Goal: Task Accomplishment & Management: Complete application form

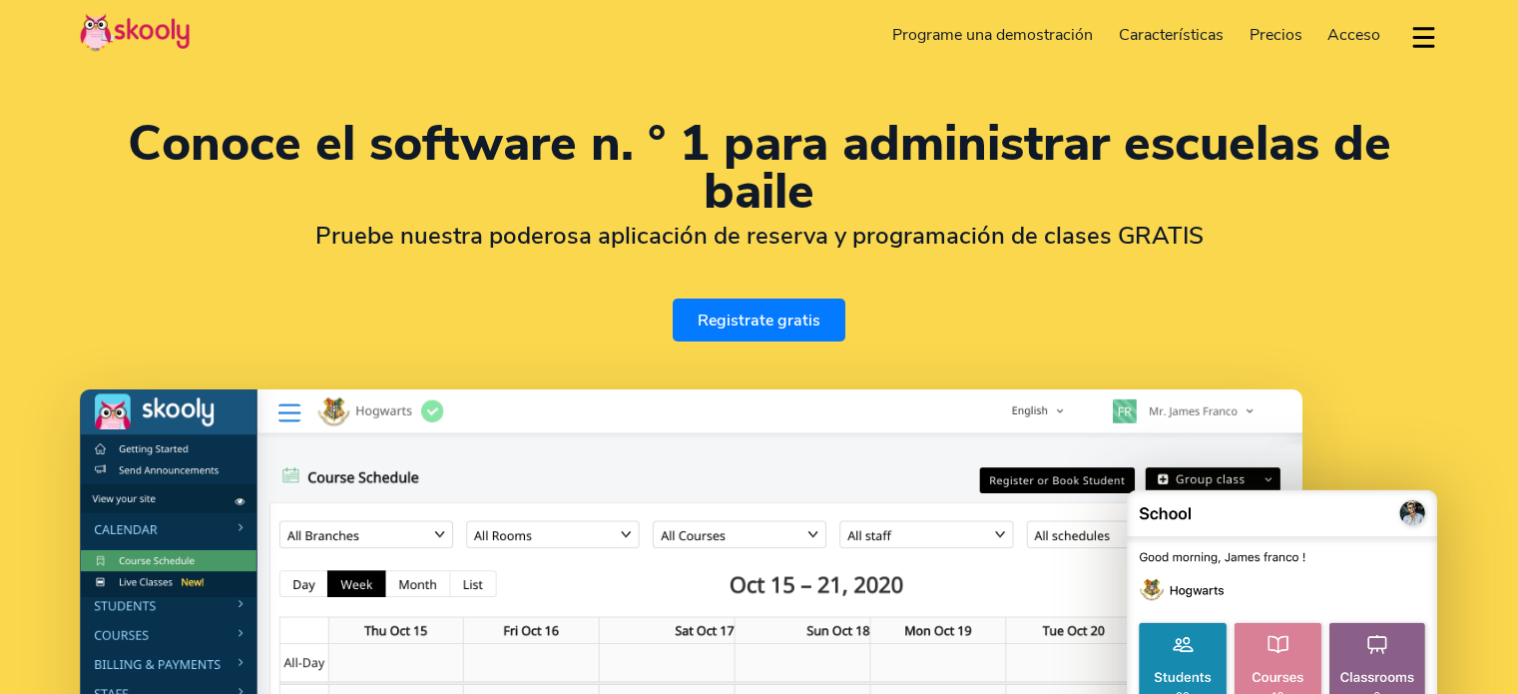
select select "es"
select select "593"
select select "[GEOGRAPHIC_DATA]"
select select "America/[GEOGRAPHIC_DATA]"
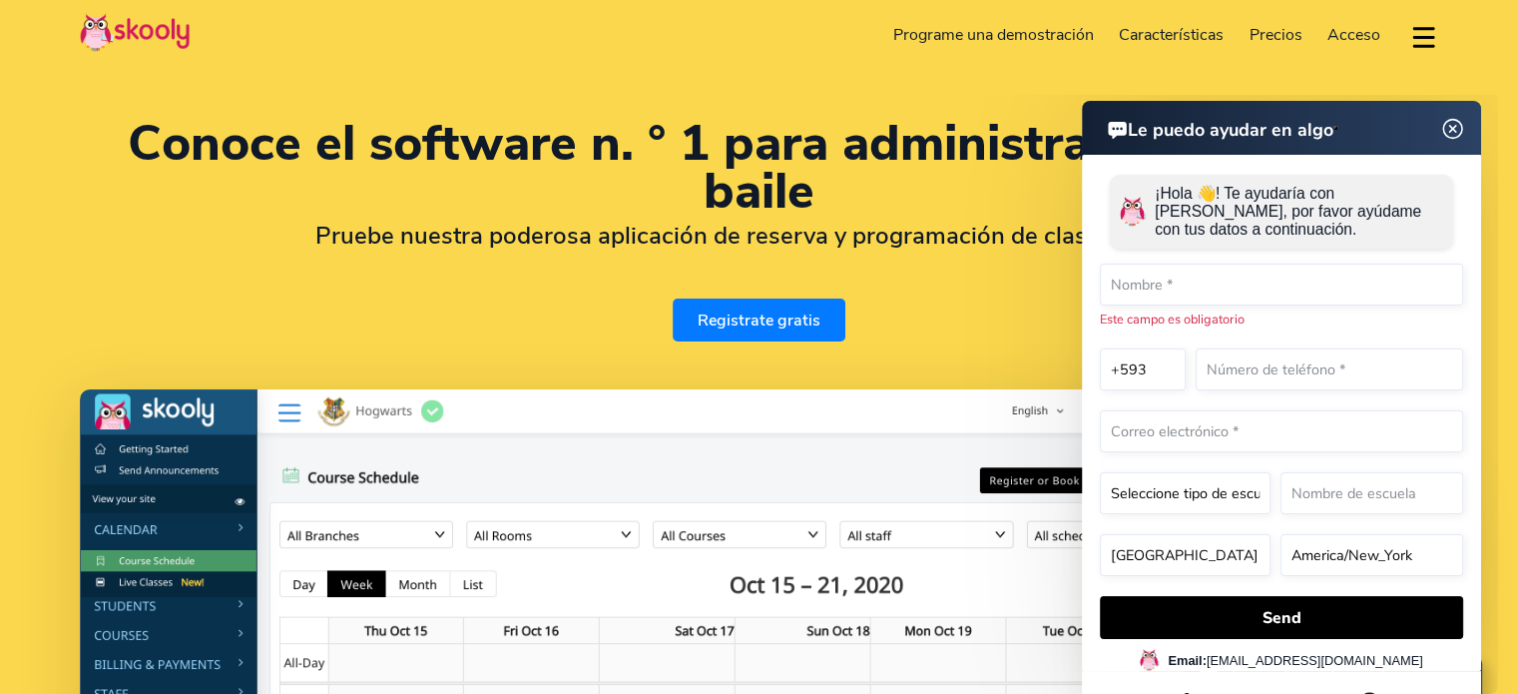
click at [1455, 133] on img at bounding box center [1452, 129] width 25 height 38
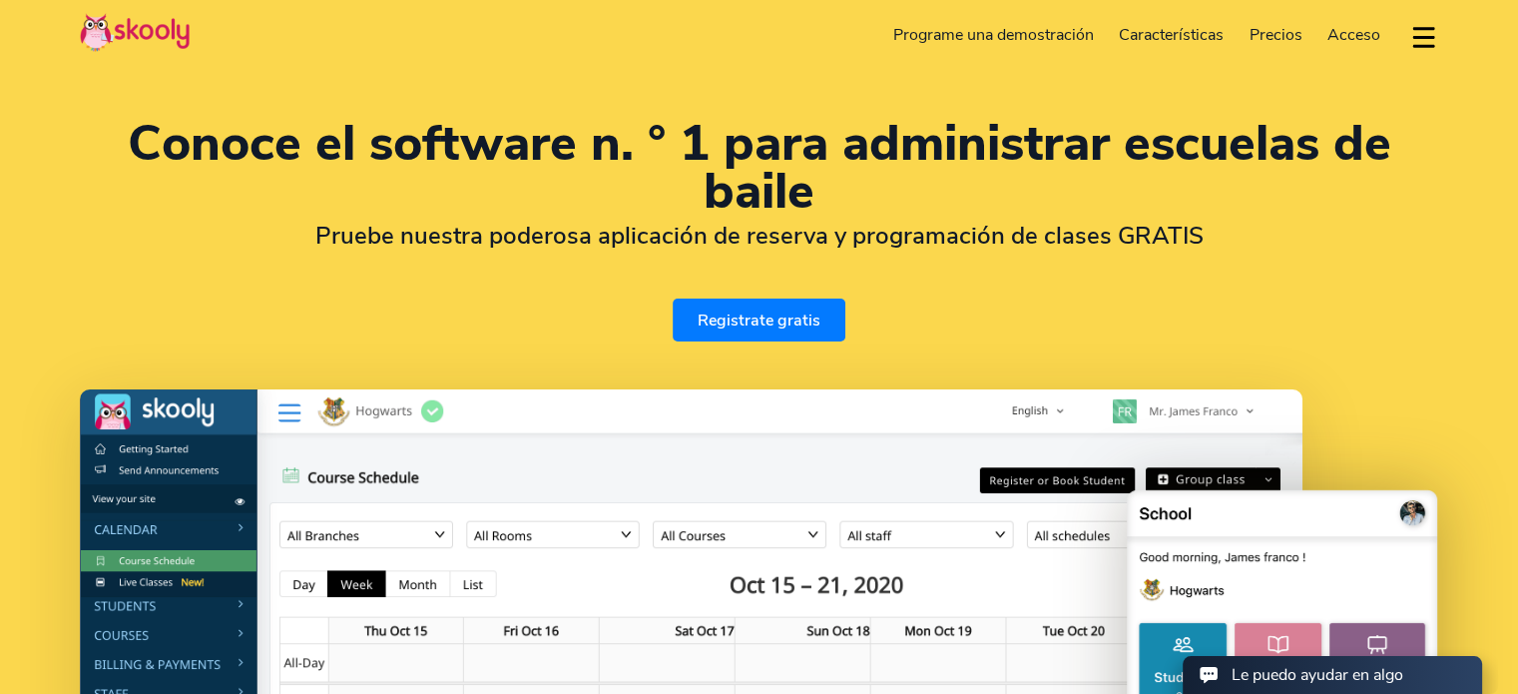
click at [988, 39] on link "Programe una demostración" at bounding box center [993, 35] width 227 height 32
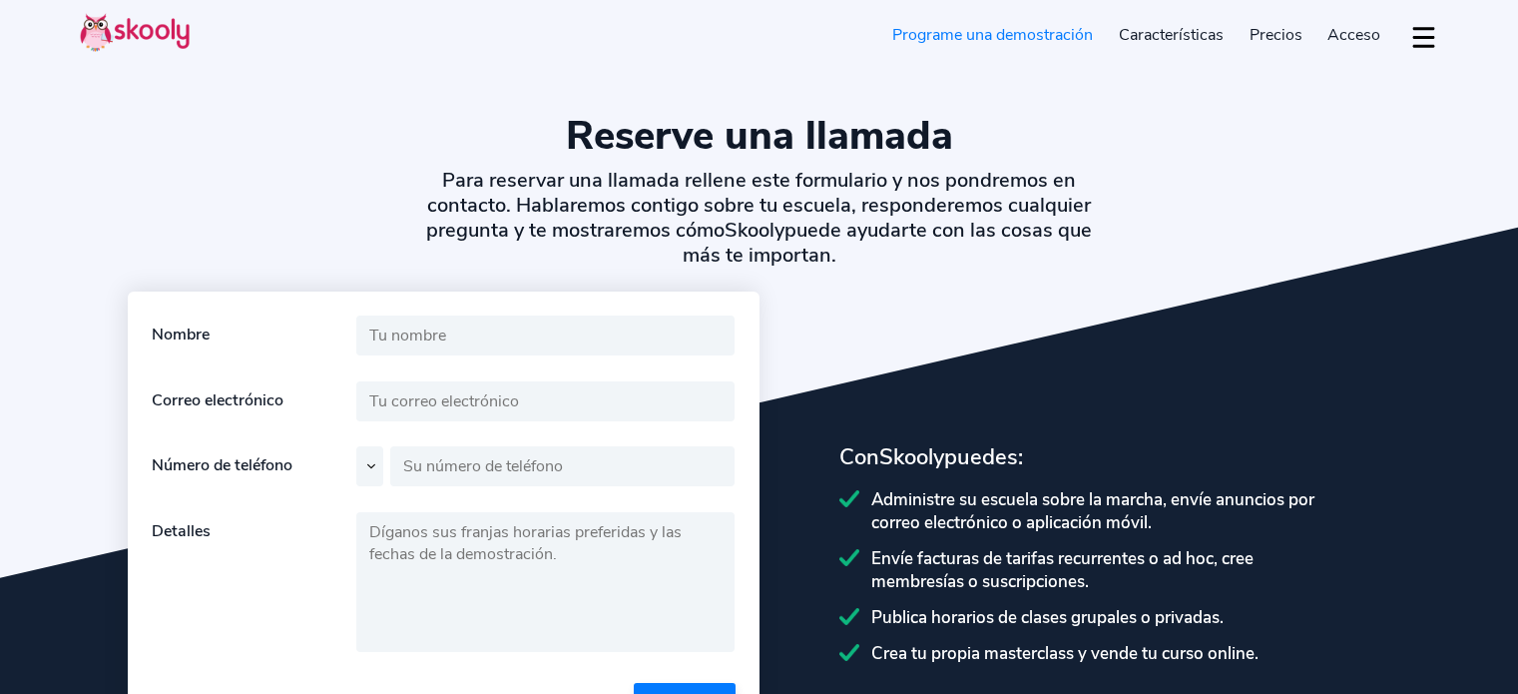
select select "es"
select select "593"
select select "Ecuador"
select select "America/[GEOGRAPHIC_DATA]"
click at [1269, 38] on span "Precios" at bounding box center [1276, 35] width 53 height 22
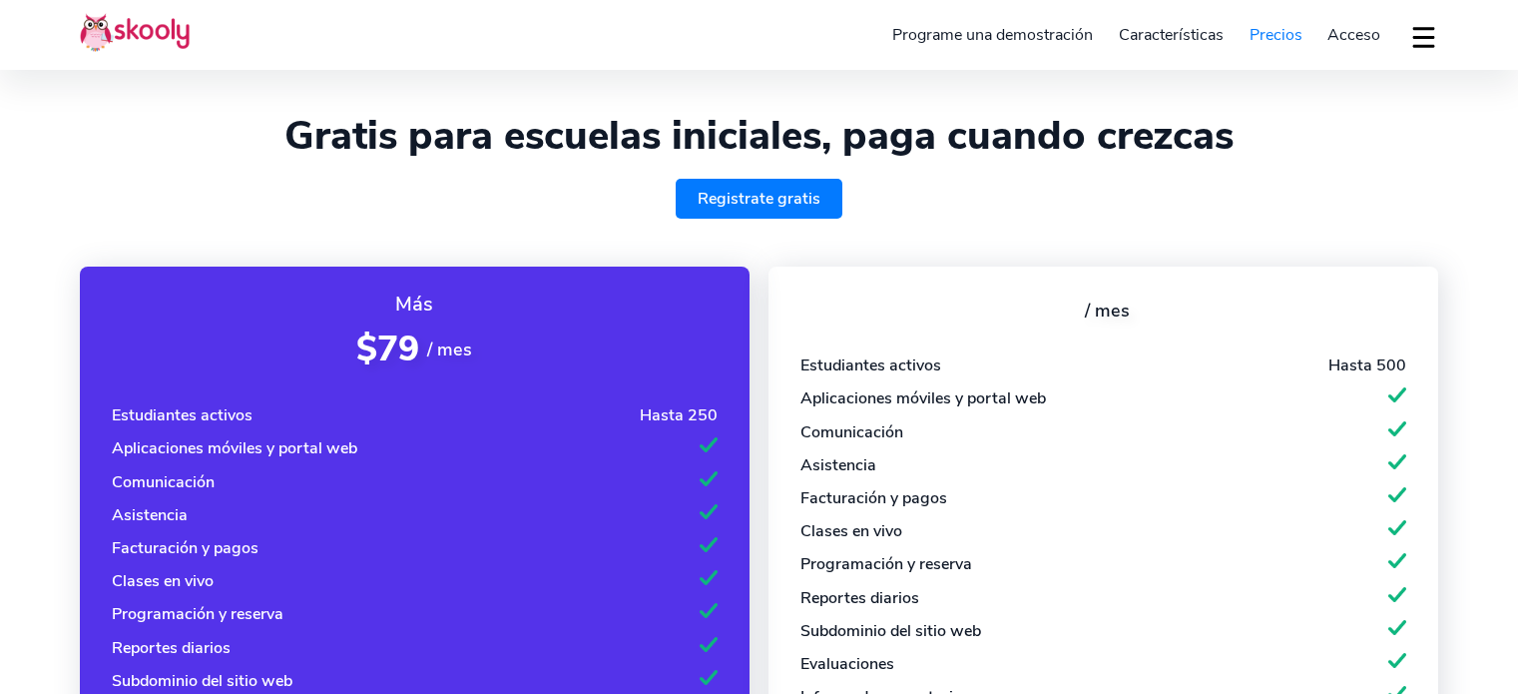
select select "es"
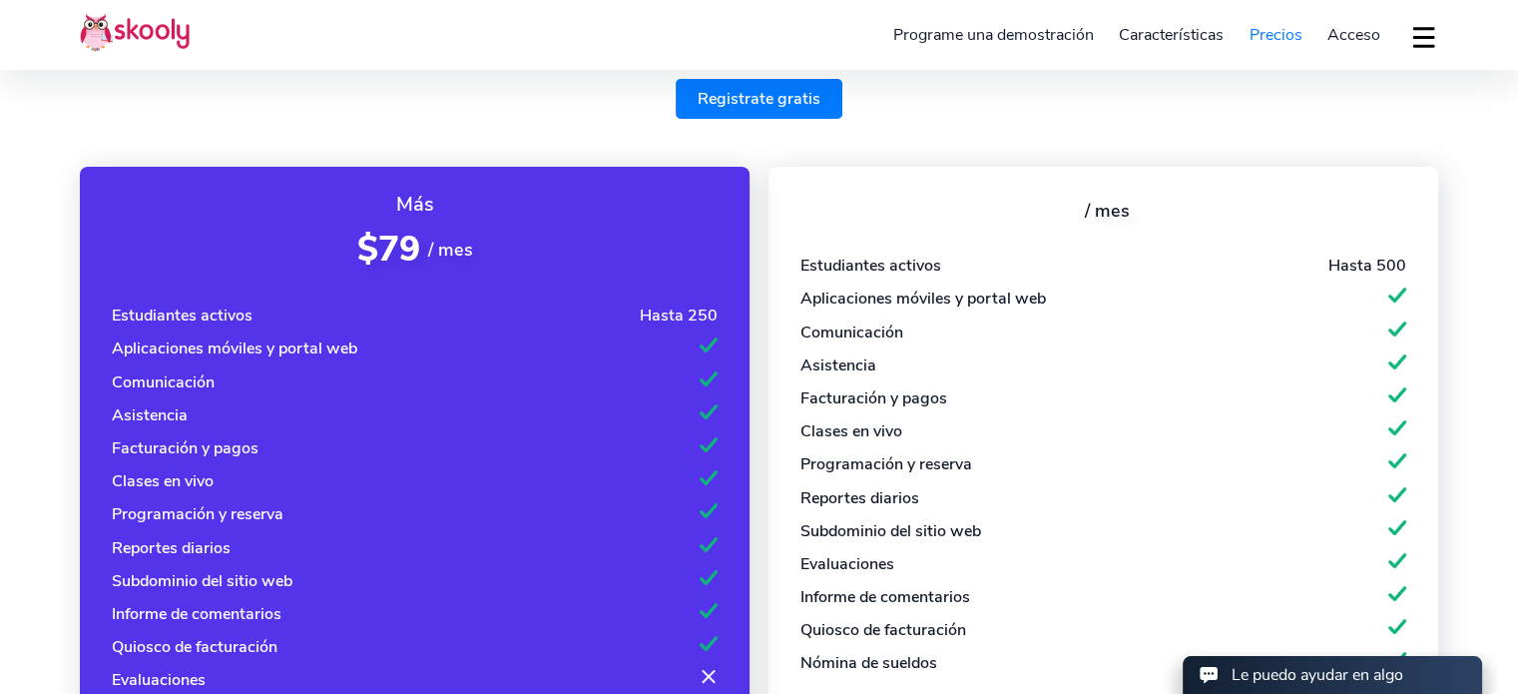
select select "593"
select select "[GEOGRAPHIC_DATA]"
select select "America/[GEOGRAPHIC_DATA]"
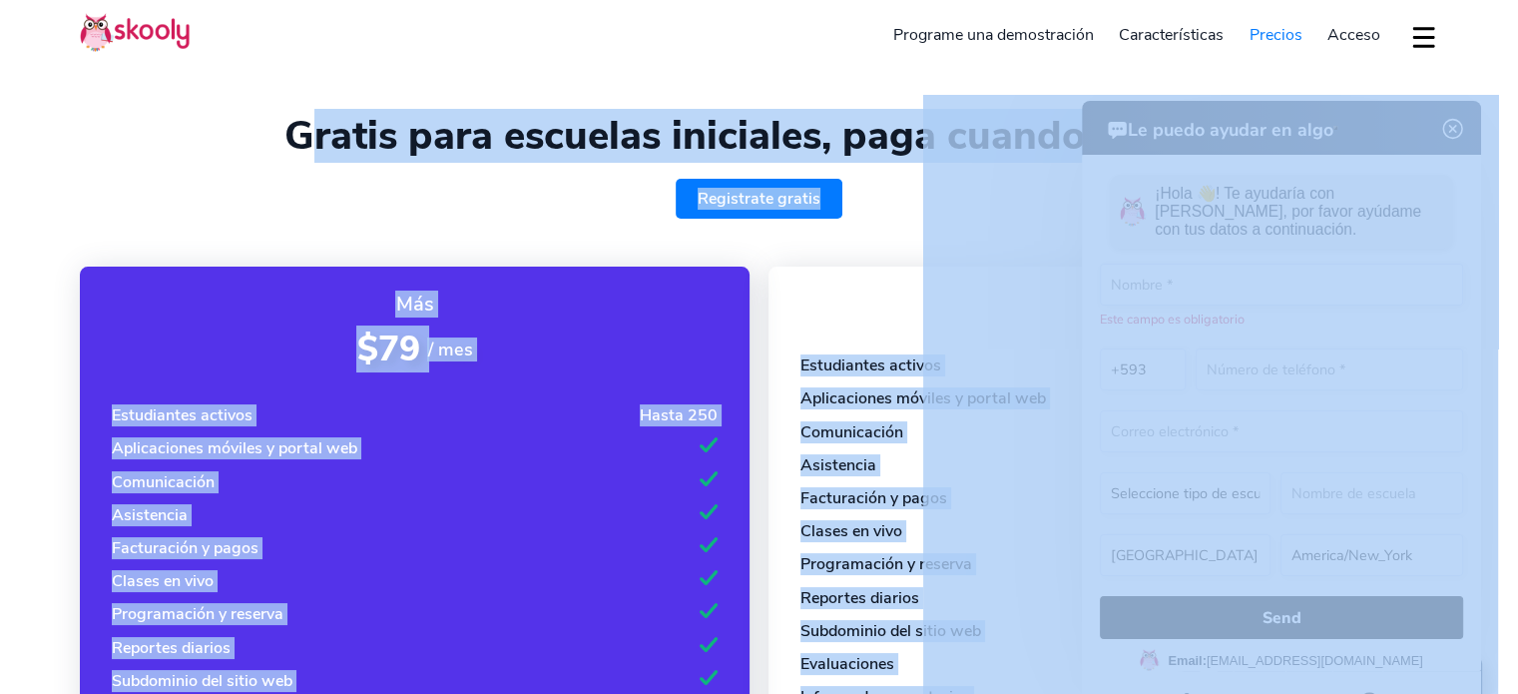
drag, startPoint x: 1230, startPoint y: 219, endPoint x: 976, endPoint y: 131, distance: 268.3
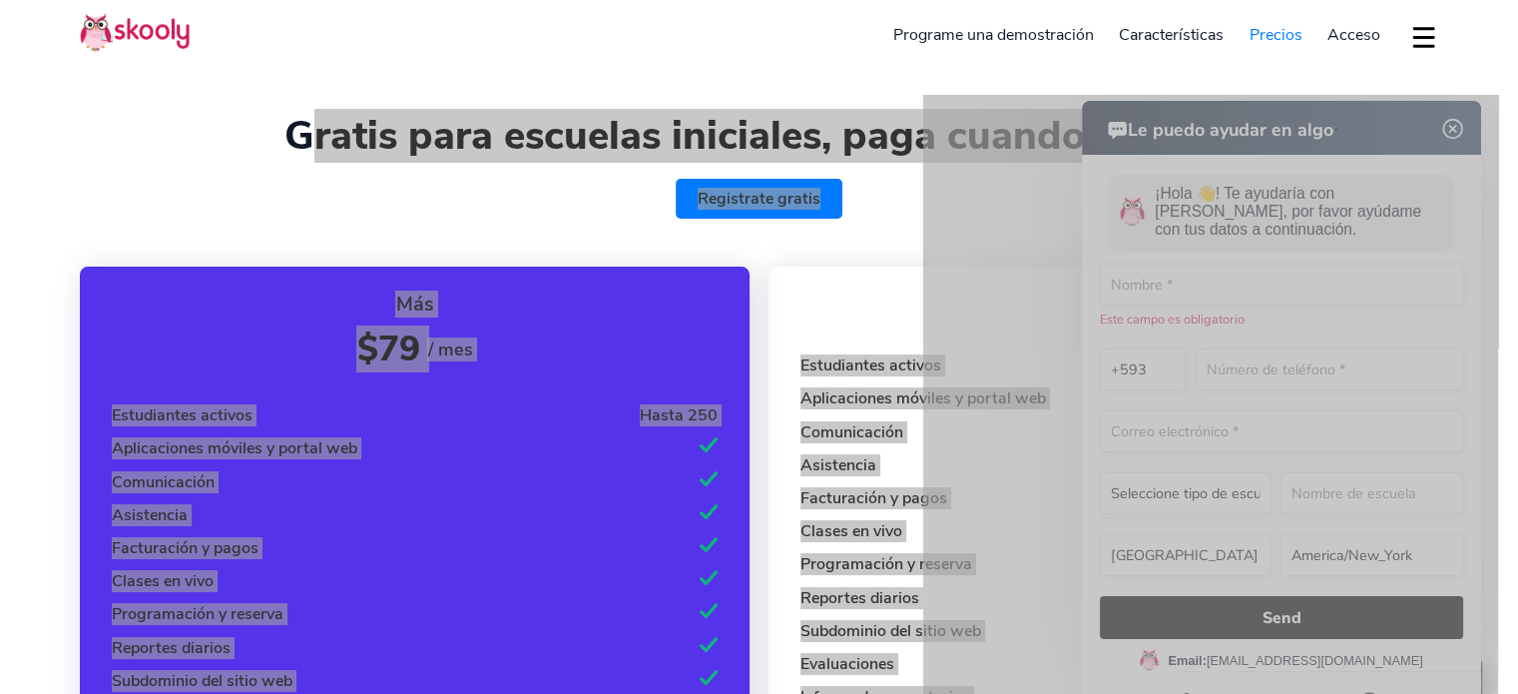
click at [1459, 127] on img at bounding box center [1453, 129] width 38 height 25
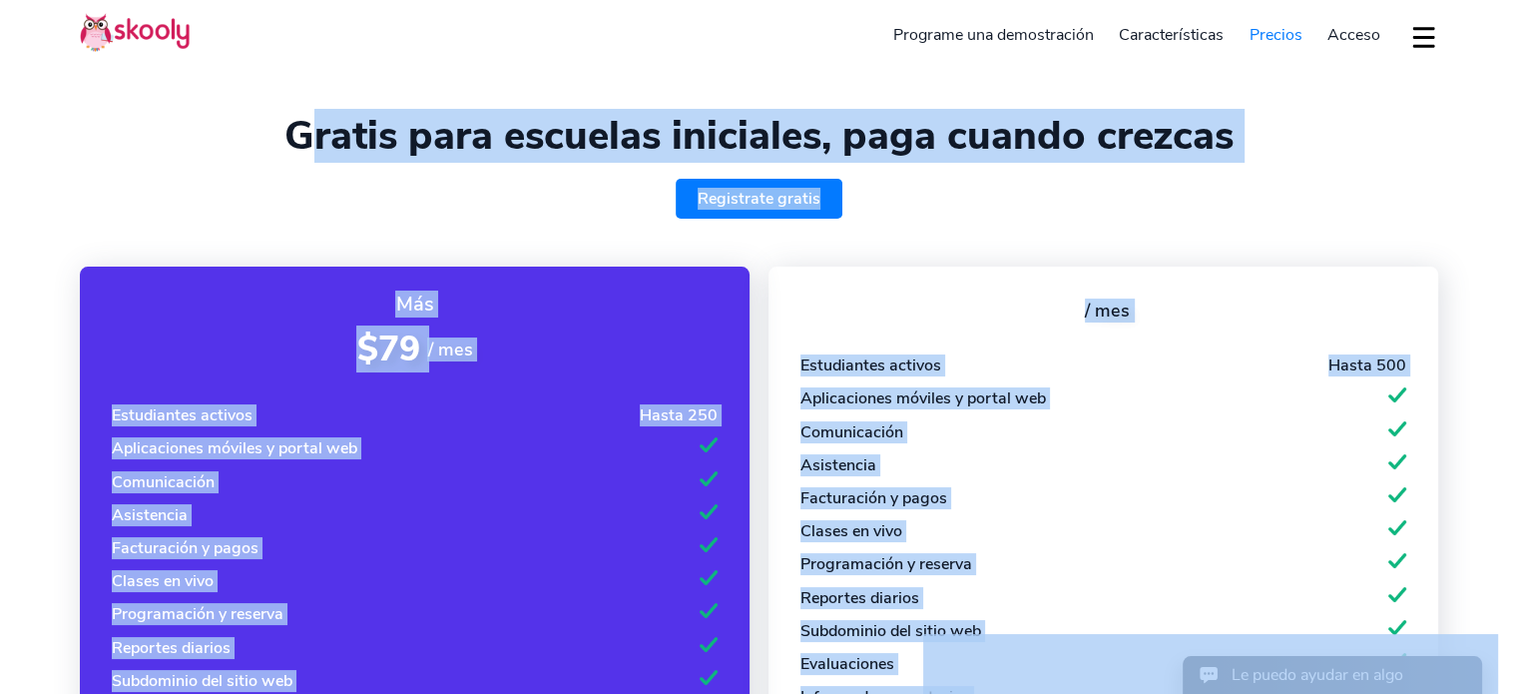
click at [996, 154] on h1 "Gratis para escuelas iniciales, paga cuando crezcas" at bounding box center [759, 136] width 1358 height 48
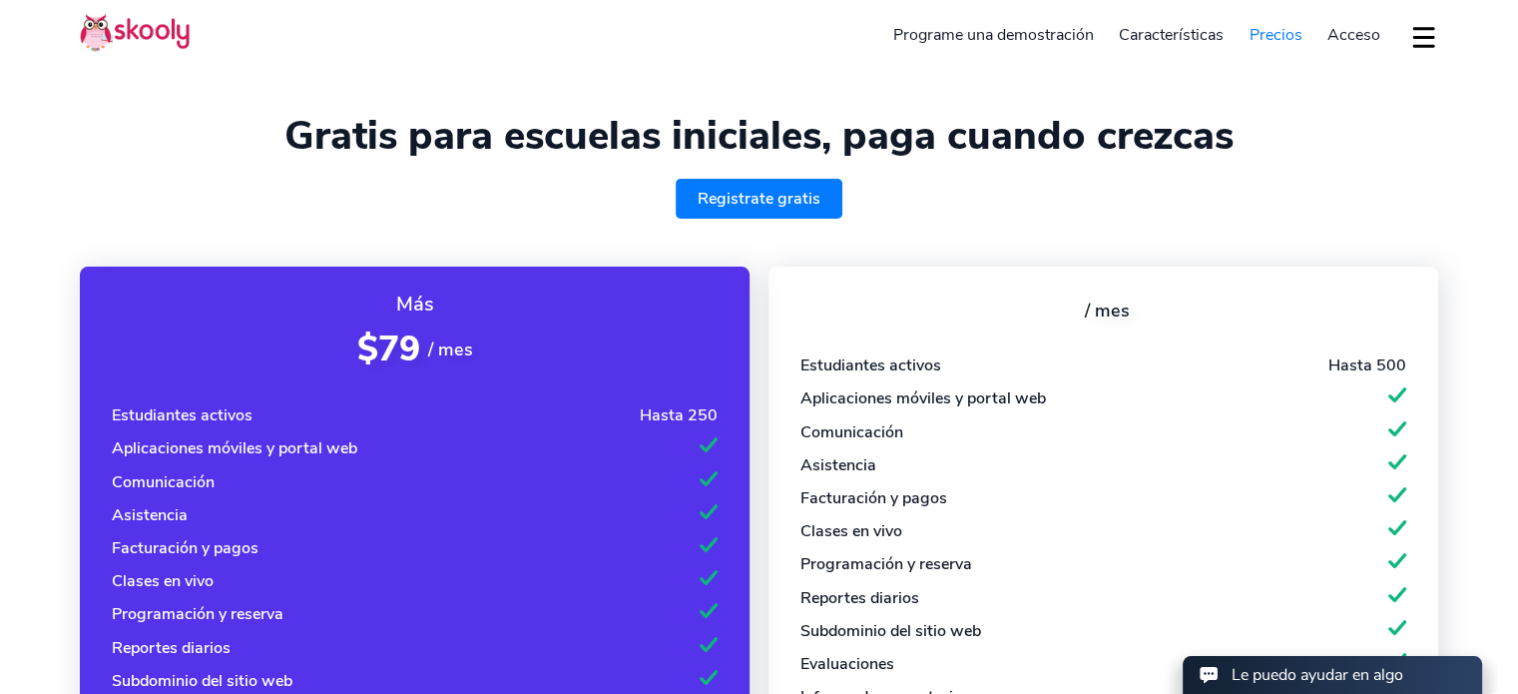
click at [771, 200] on link "Registrate gratis" at bounding box center [759, 199] width 167 height 40
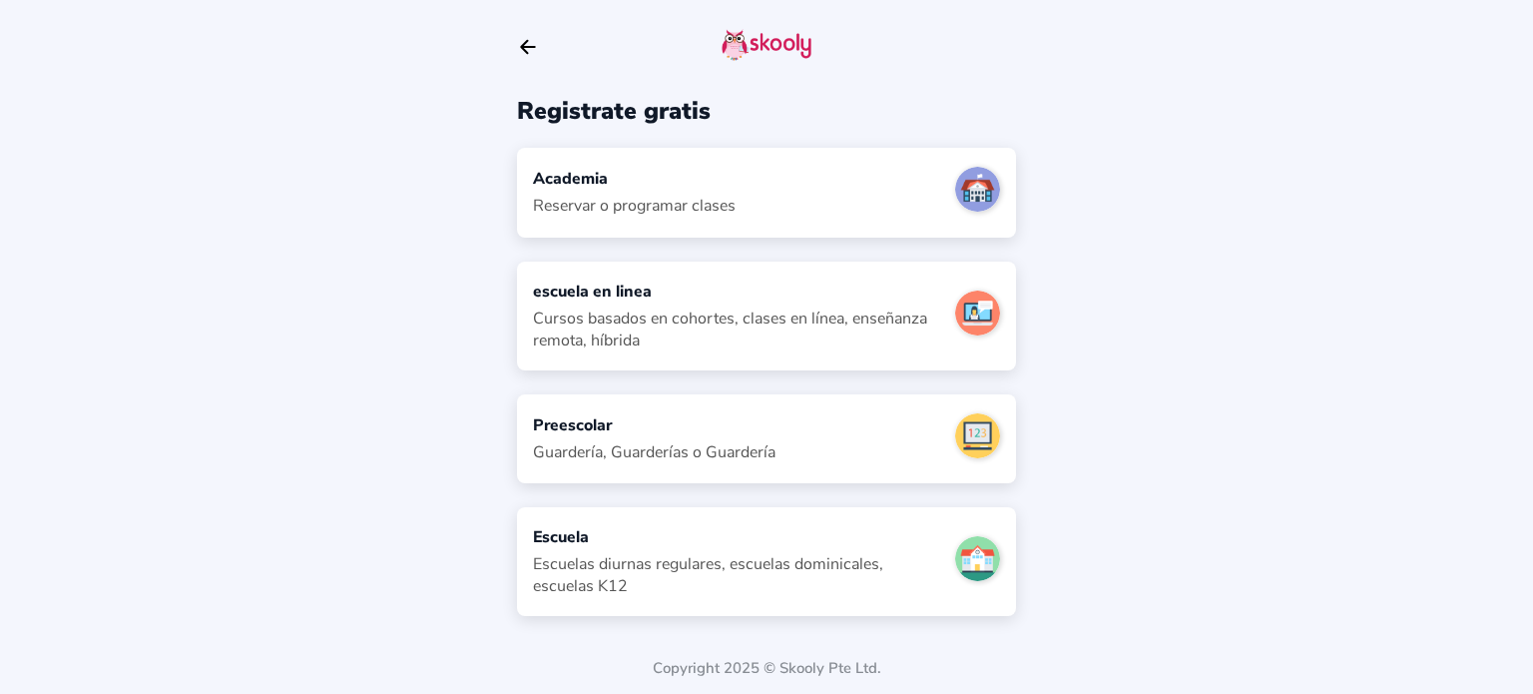
click at [687, 186] on div "Academia" at bounding box center [634, 179] width 203 height 22
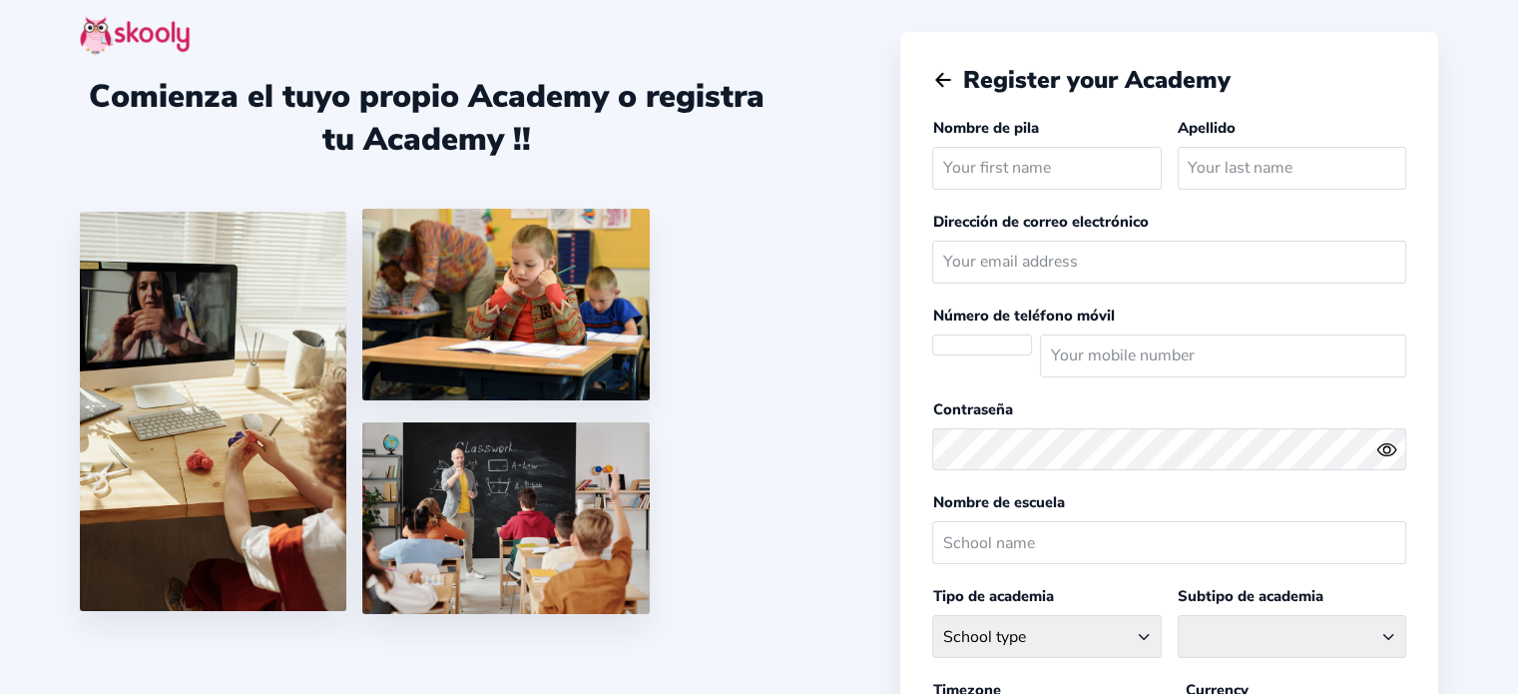
select select "America/[GEOGRAPHIC_DATA]"
select select "USD $"
select select "EC"
click at [1058, 184] on input "text" at bounding box center [1046, 168] width 229 height 43
select select "America/[GEOGRAPHIC_DATA]"
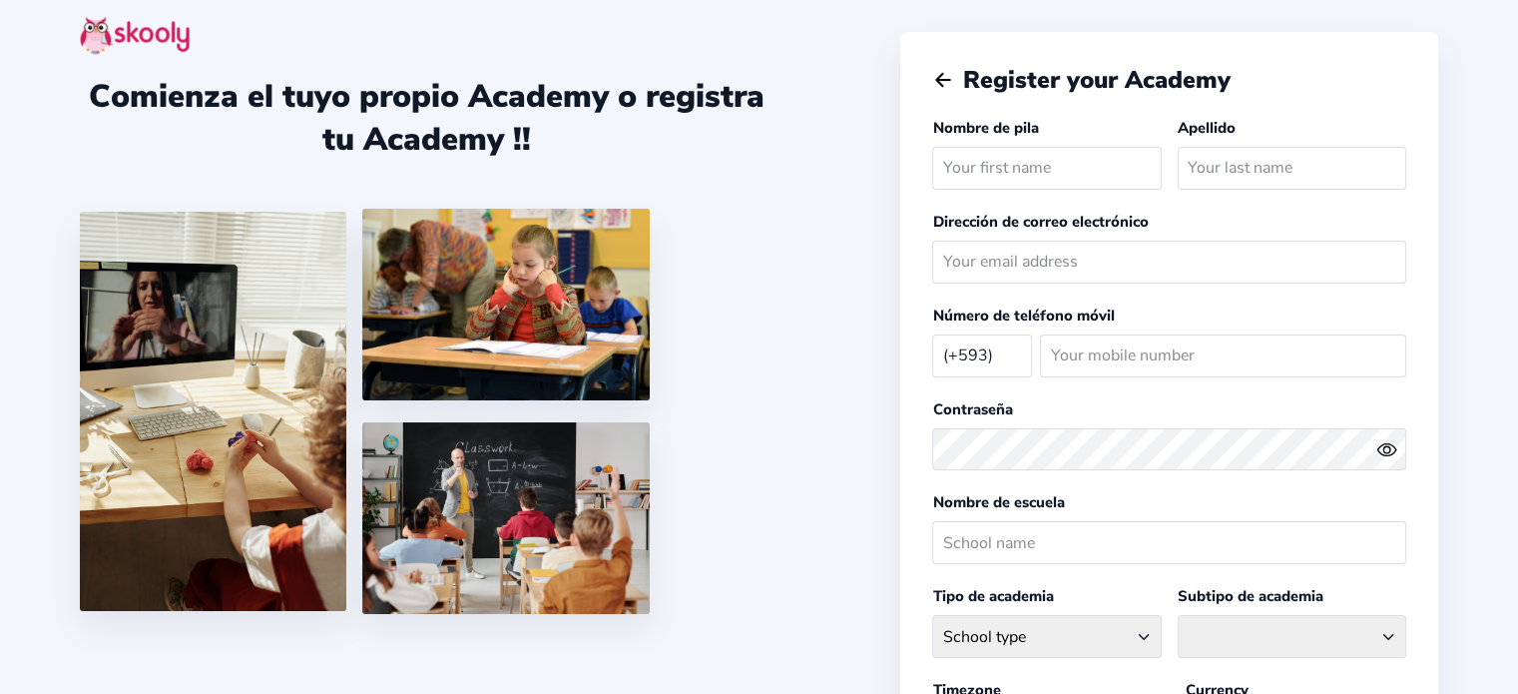
select select "USD $"
click at [1058, 170] on input "text" at bounding box center [1046, 168] width 229 height 43
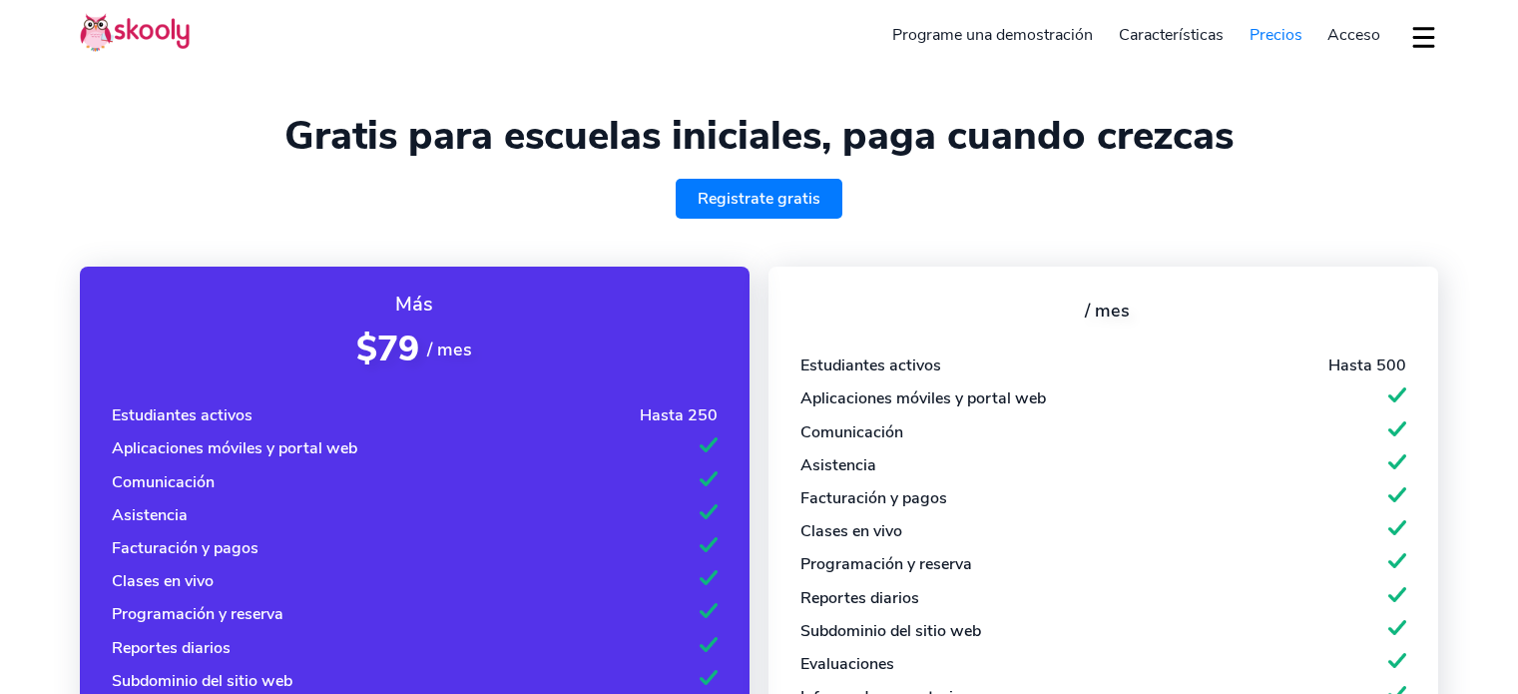
select select "es"
select select "593"
select select "[GEOGRAPHIC_DATA]"
select select "America/[GEOGRAPHIC_DATA]"
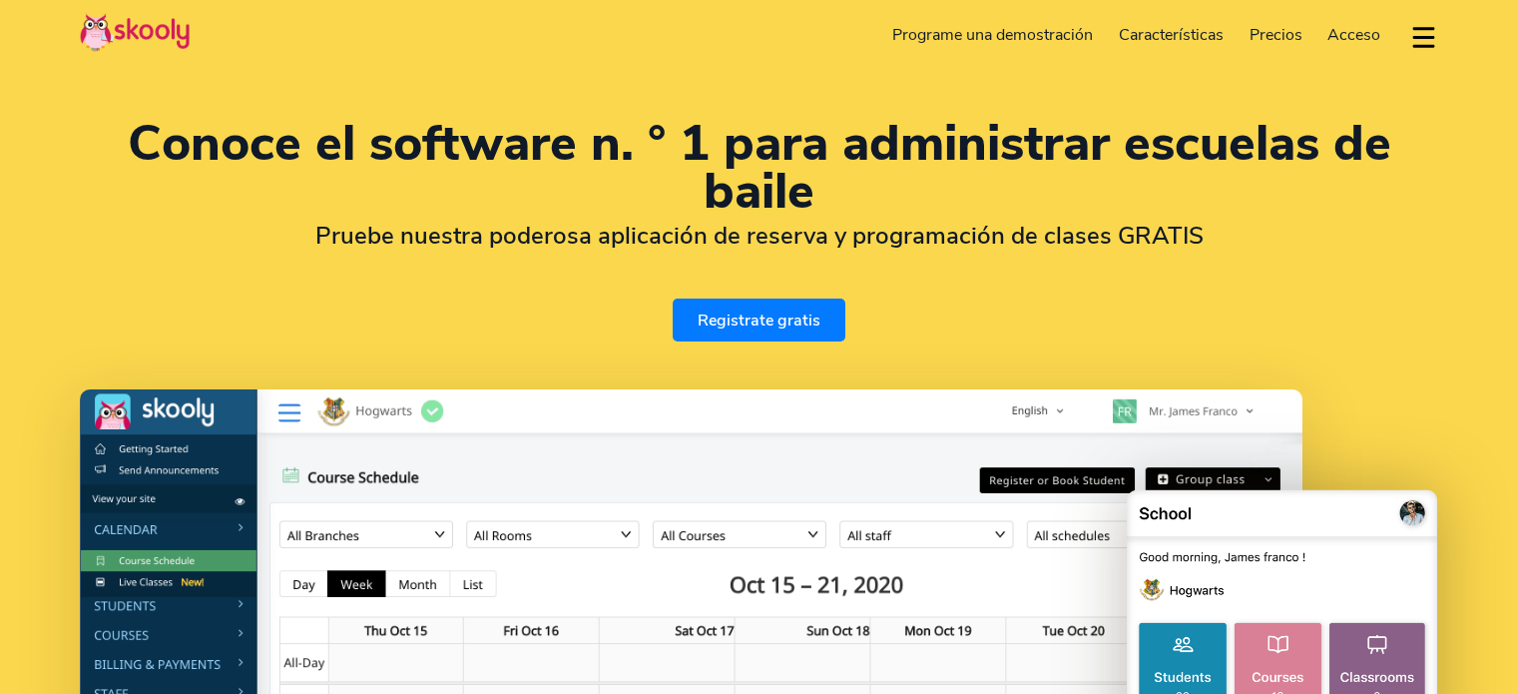
select select "es"
select select "593"
select select "[GEOGRAPHIC_DATA]"
select select "America/[GEOGRAPHIC_DATA]"
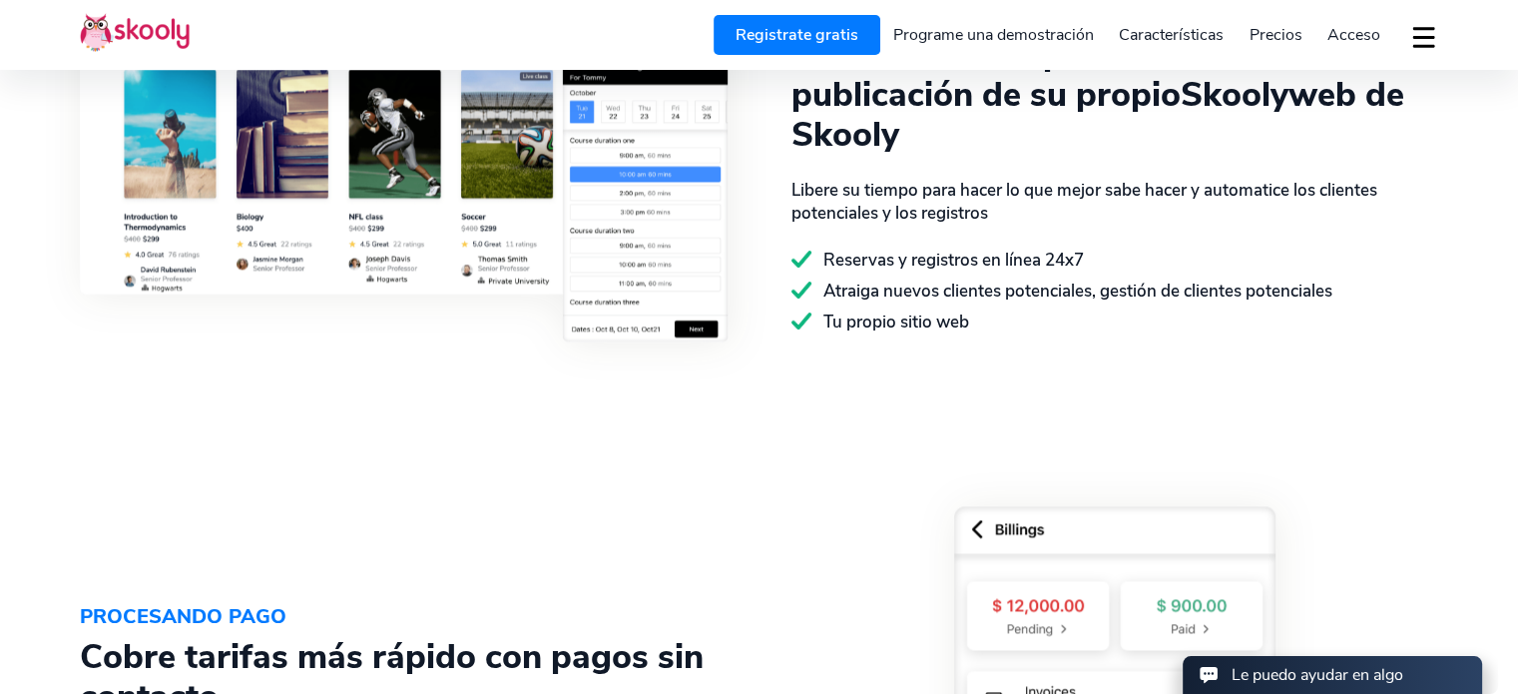
scroll to position [2595, 0]
